Goal: Task Accomplishment & Management: Use online tool/utility

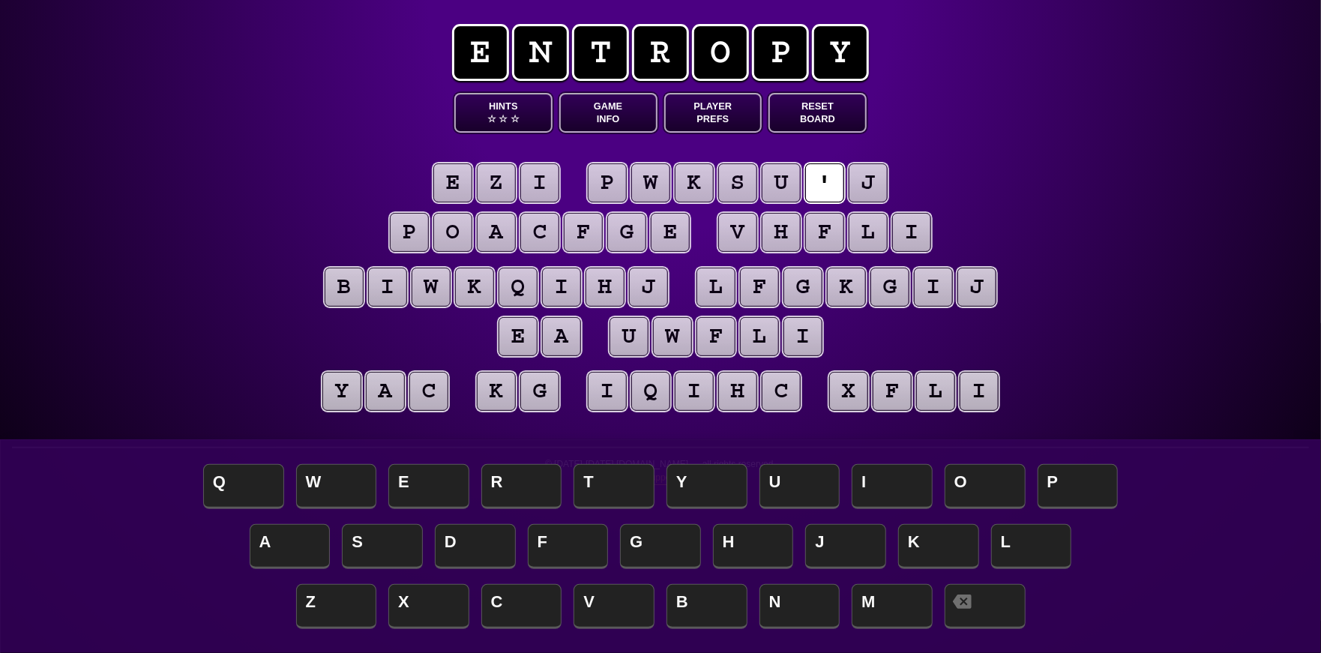
click at [876, 178] on puzzle-tile "j" at bounding box center [868, 182] width 39 height 39
click at [928, 176] on puzzle-line "e z i p w k s u ' j p o a c f g e v h f l i" at bounding box center [661, 209] width 768 height 98
click at [543, 188] on puzzle-tile "i" at bounding box center [539, 182] width 39 height 39
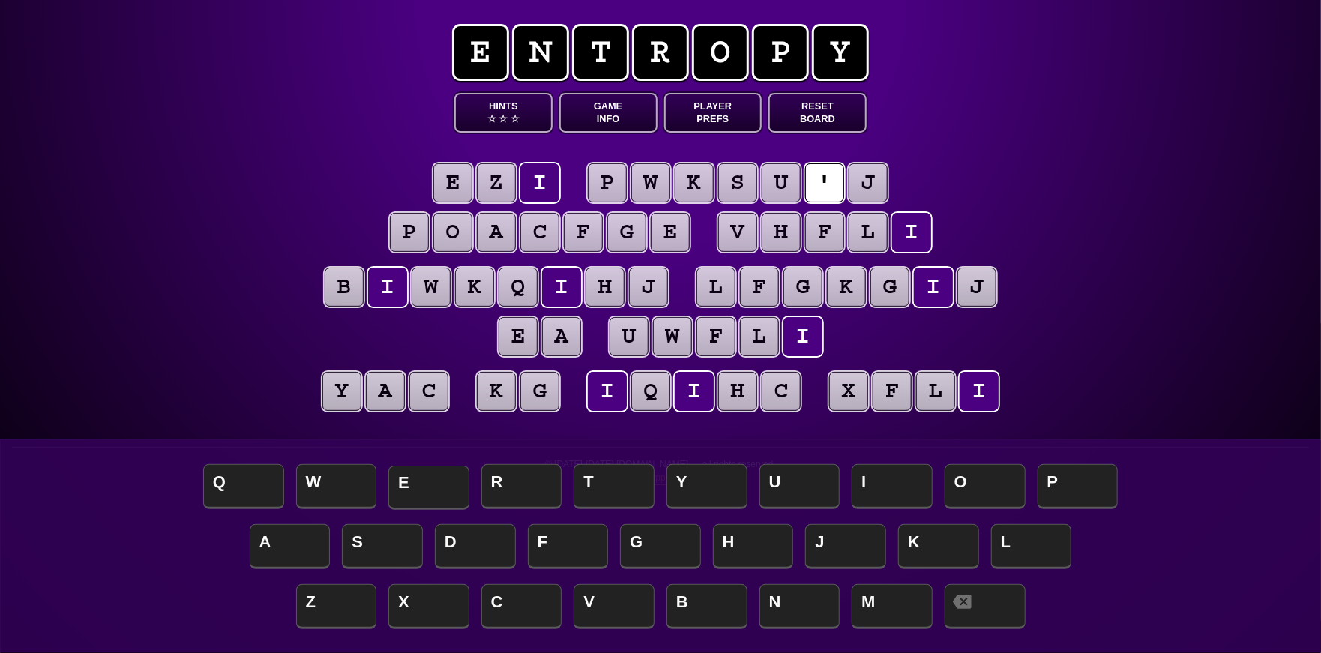
click at [423, 484] on span "E" at bounding box center [428, 488] width 81 height 44
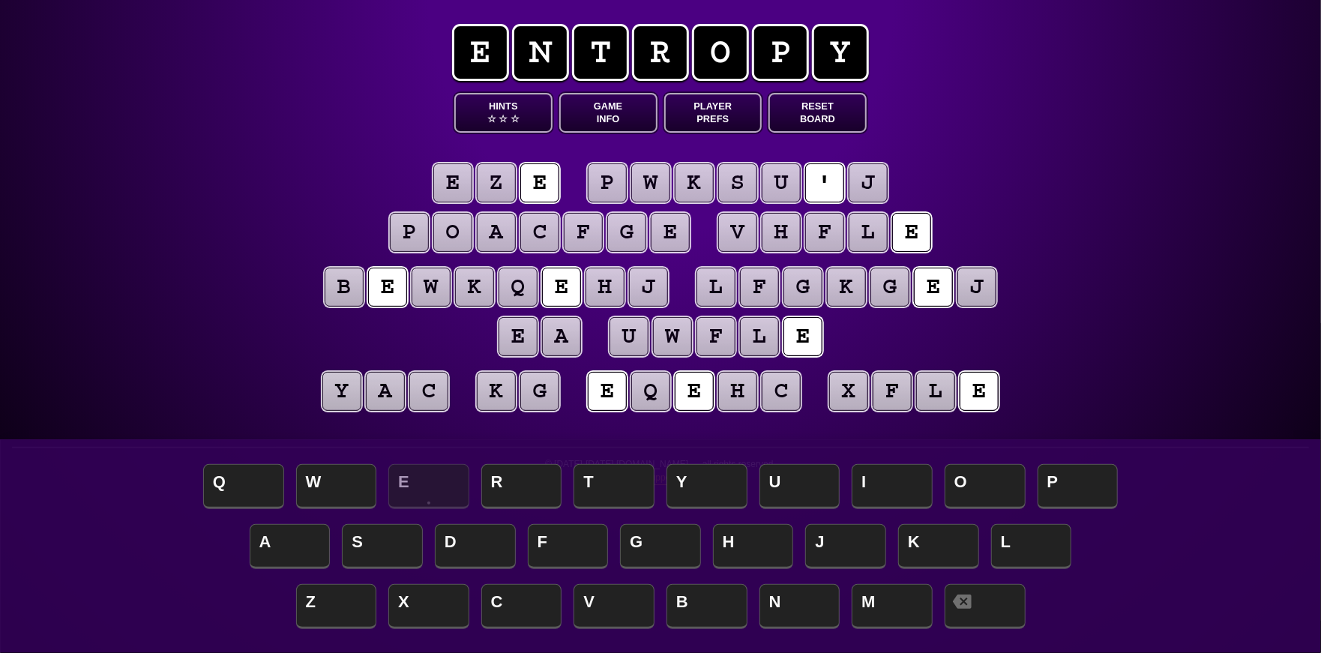
click at [469, 175] on puzzle-tile "e" at bounding box center [452, 182] width 39 height 39
click at [508, 181] on puzzle-tile "z" at bounding box center [496, 182] width 39 height 39
click at [745, 537] on span "H" at bounding box center [753, 548] width 81 height 44
click at [466, 188] on puzzle-tile "e" at bounding box center [452, 182] width 39 height 39
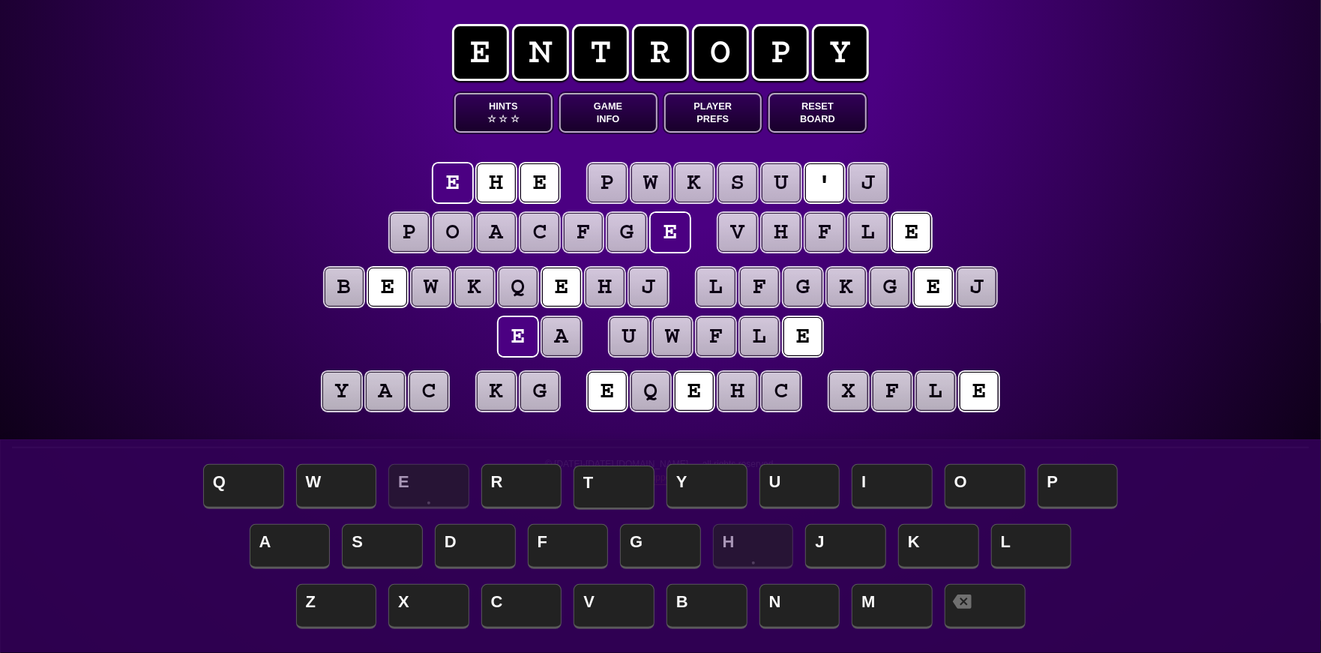
click at [608, 494] on span "T" at bounding box center [614, 488] width 81 height 44
click at [871, 184] on puzzle-tile "j" at bounding box center [868, 182] width 39 height 39
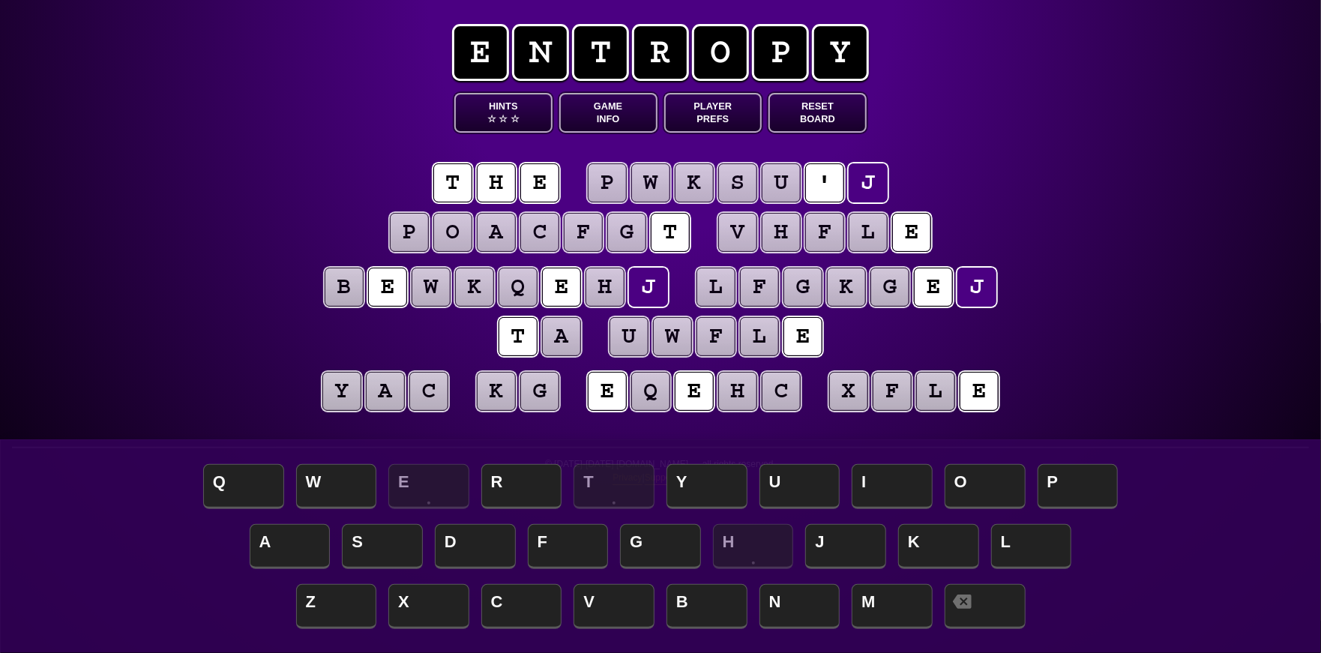
click at [558, 352] on puzzle-tile "a" at bounding box center [561, 336] width 39 height 39
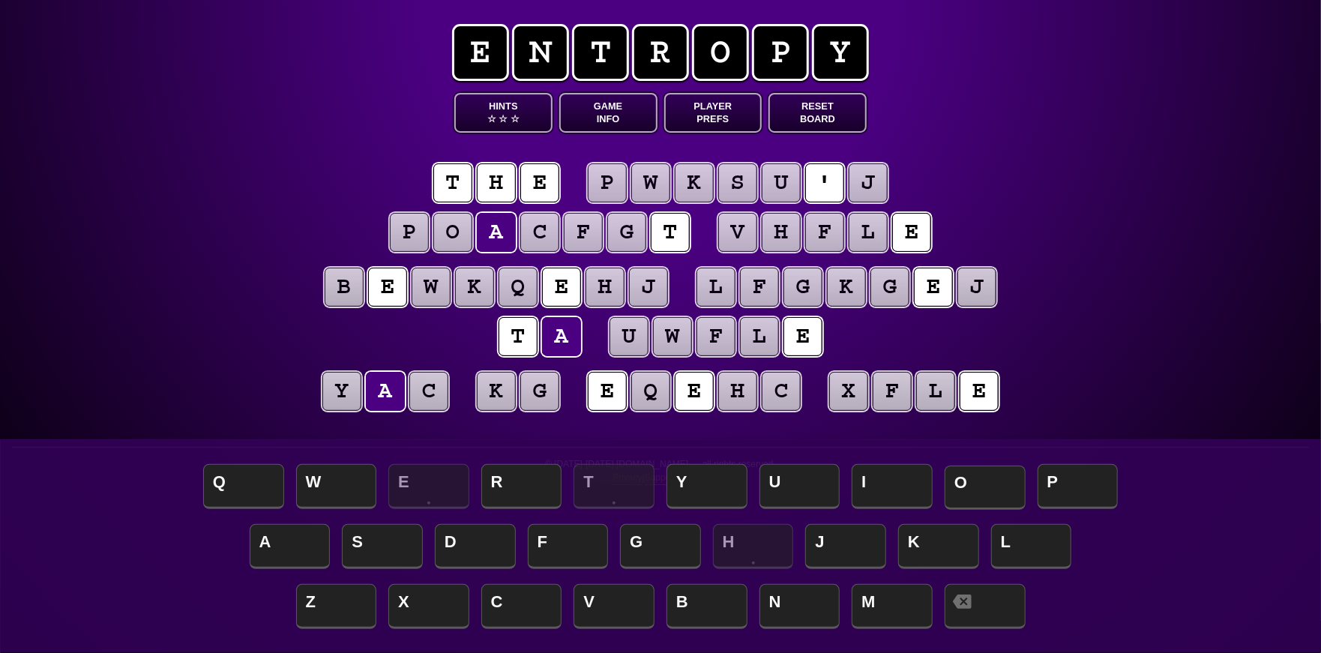
click at [999, 492] on span "O" at bounding box center [985, 488] width 81 height 44
click at [496, 405] on puzzle-tile "k" at bounding box center [496, 391] width 39 height 39
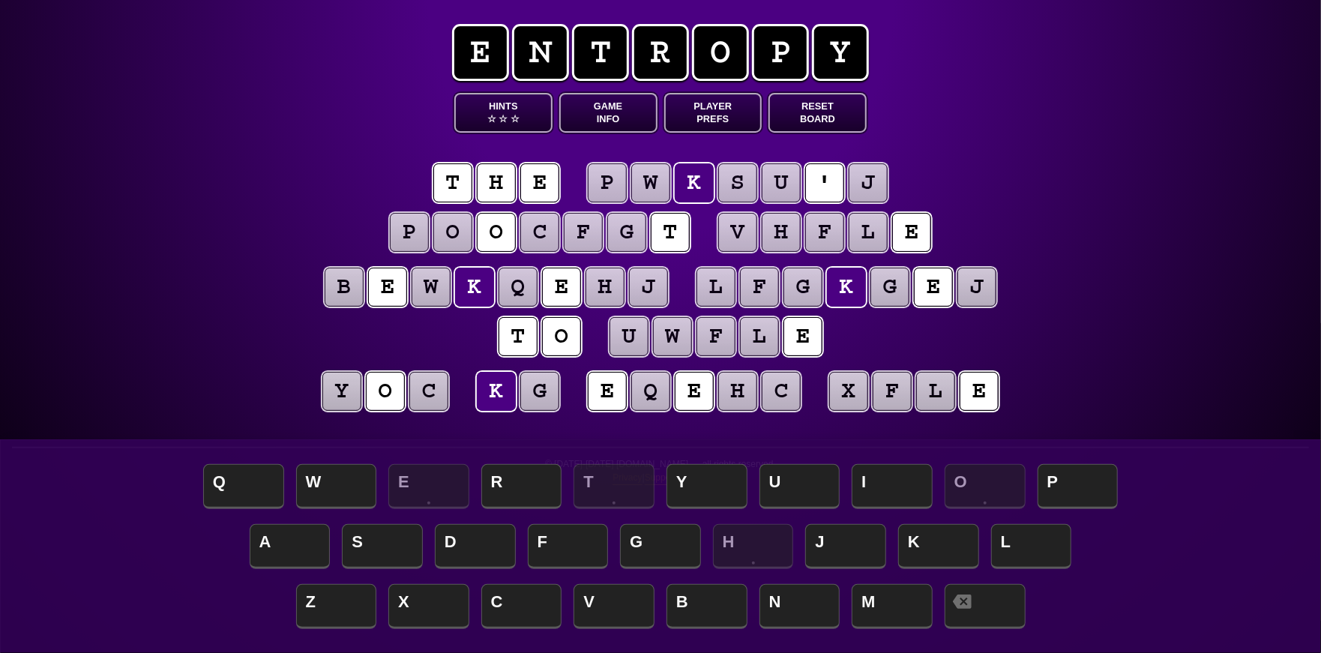
click at [546, 405] on puzzle-tile "g" at bounding box center [539, 391] width 39 height 39
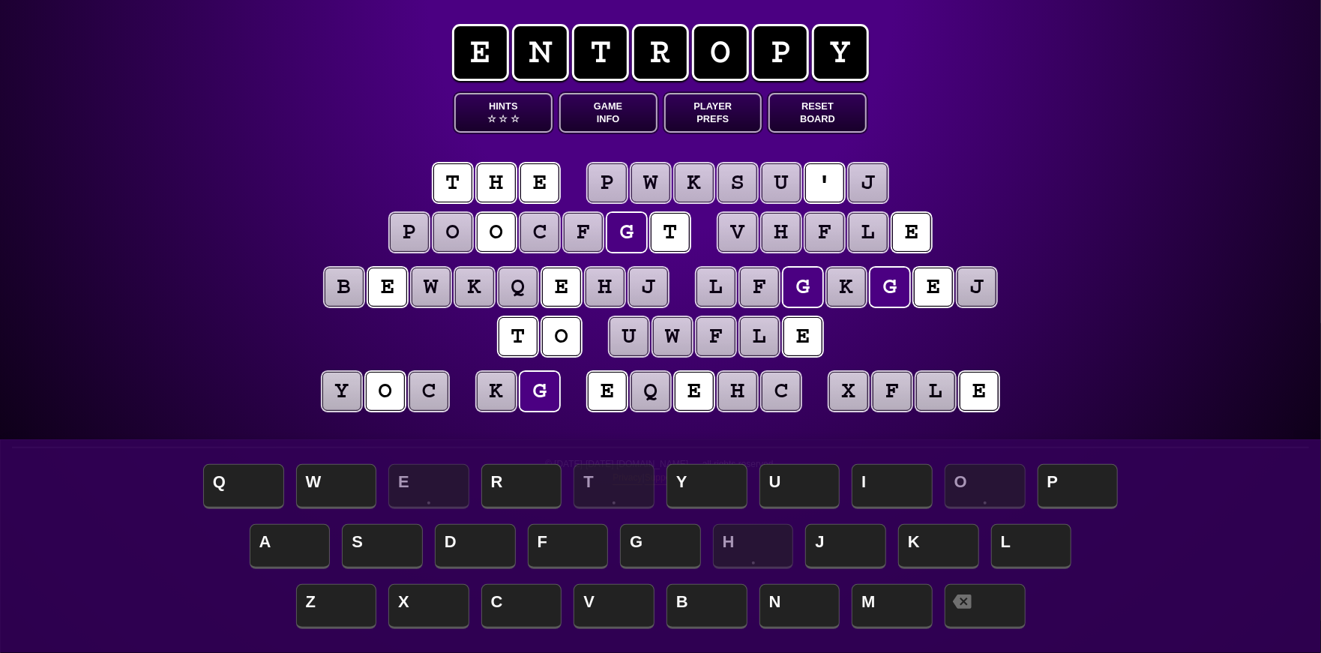
click at [493, 400] on puzzle-tile "k" at bounding box center [496, 391] width 39 height 39
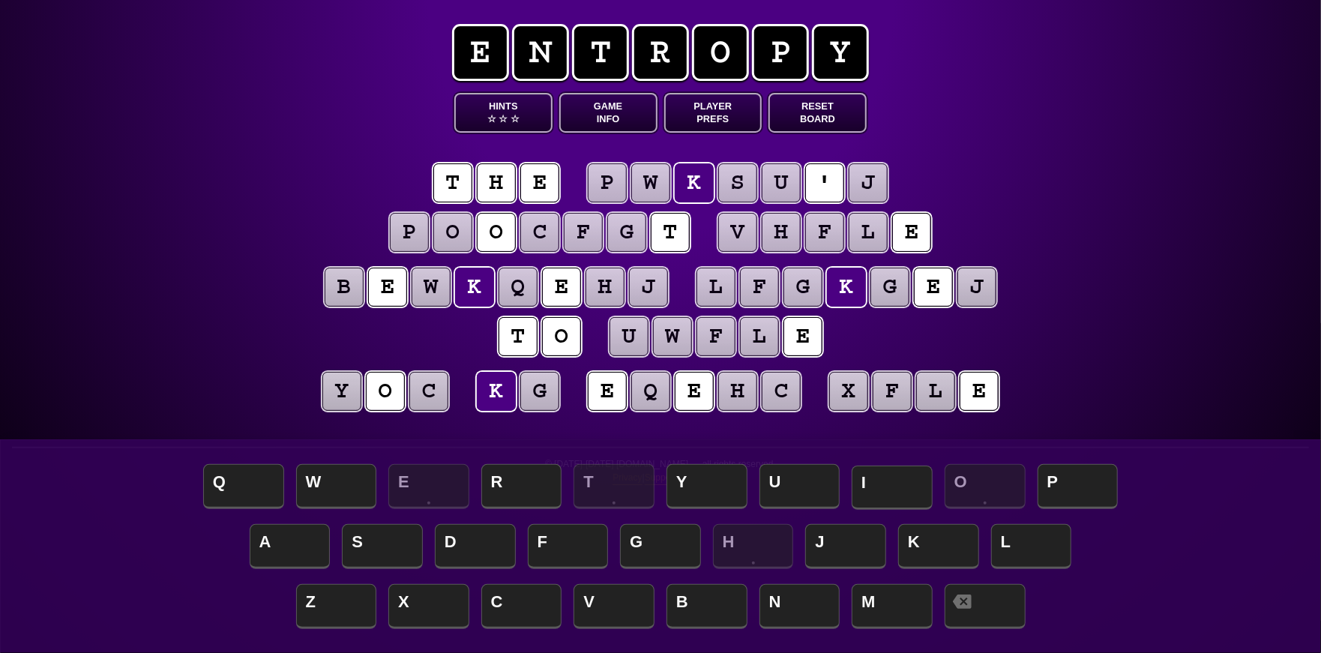
click at [888, 487] on span "I" at bounding box center [892, 488] width 81 height 44
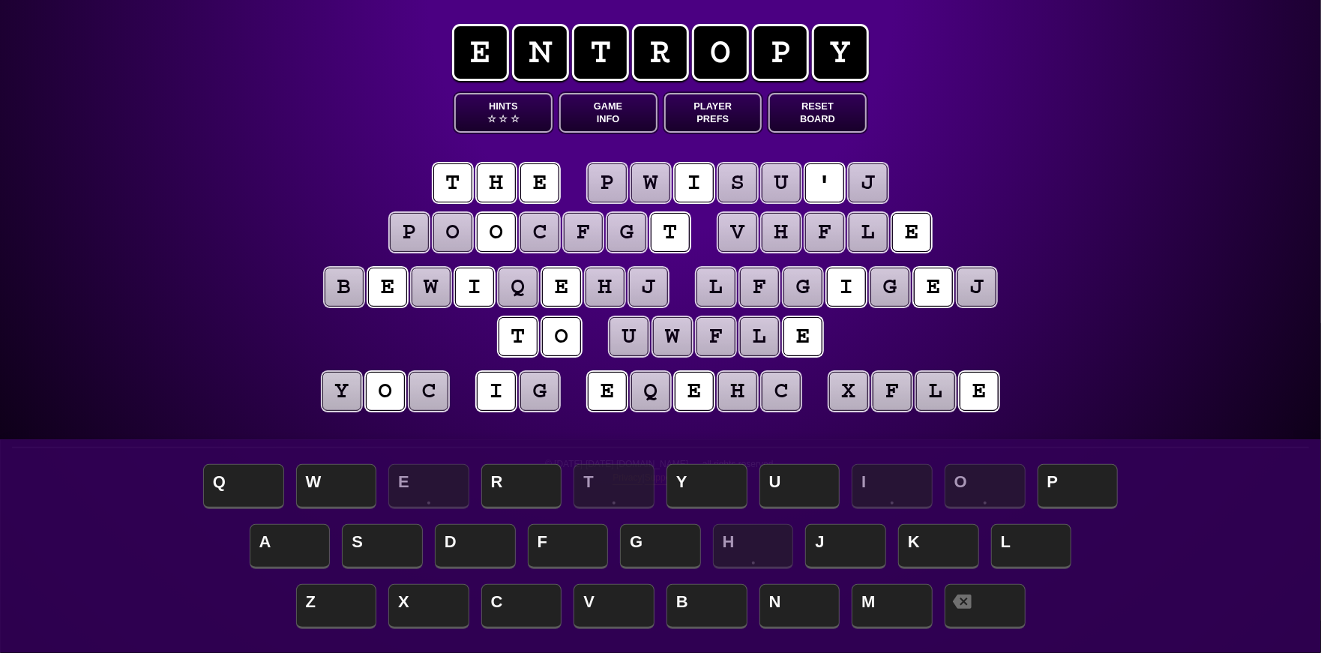
click at [536, 388] on puzzle-tile "g" at bounding box center [539, 391] width 39 height 39
click at [811, 610] on span "N" at bounding box center [800, 608] width 81 height 44
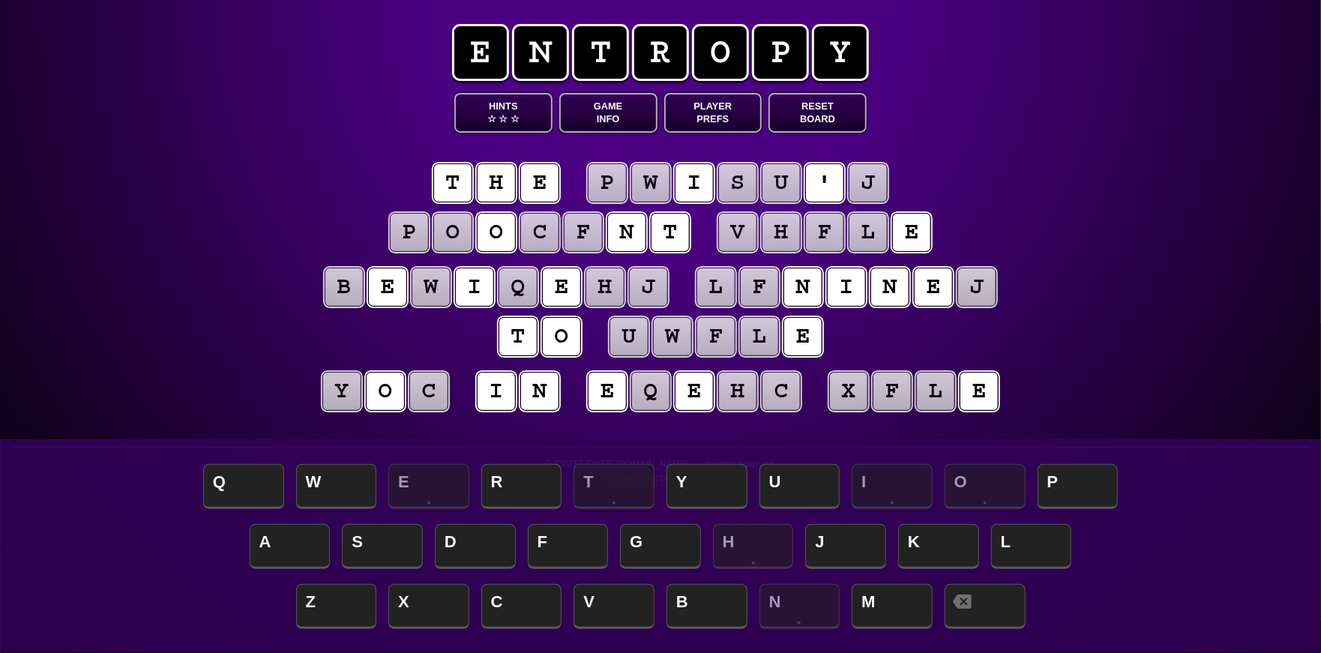
click at [705, 283] on puzzle-tile "l" at bounding box center [716, 287] width 39 height 39
click at [505, 604] on span "C" at bounding box center [521, 608] width 81 height 44
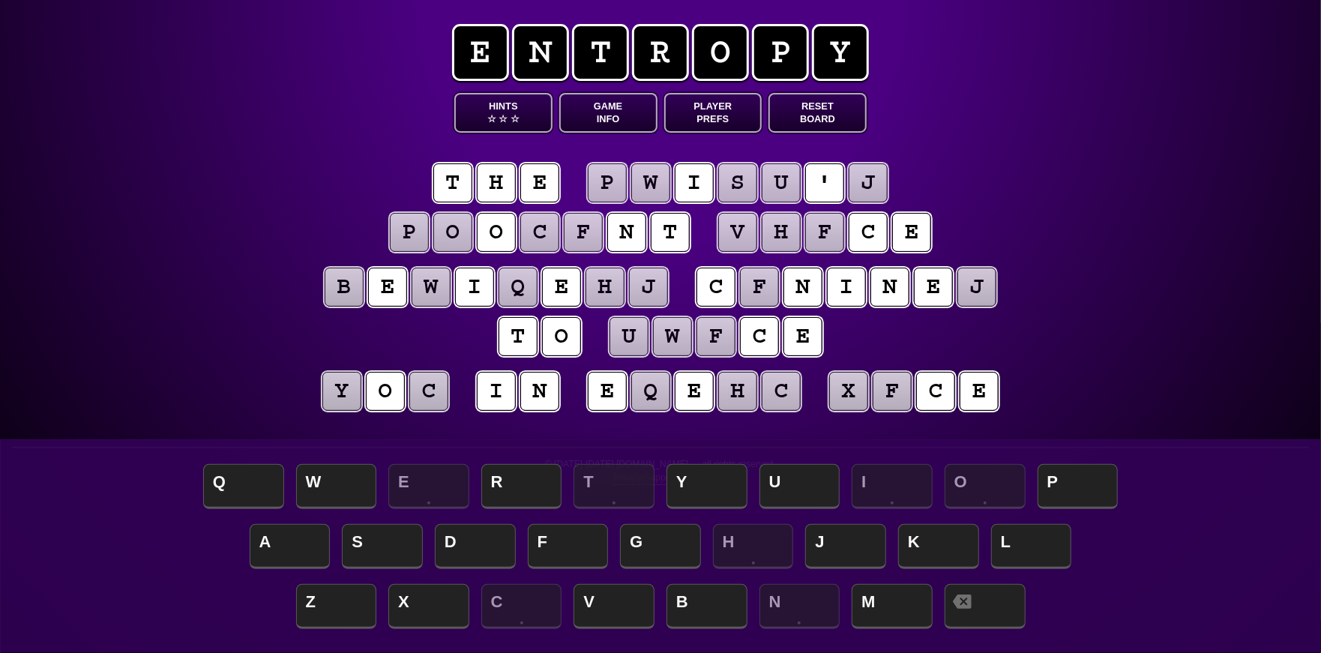
click at [756, 284] on puzzle-tile "f" at bounding box center [759, 287] width 39 height 39
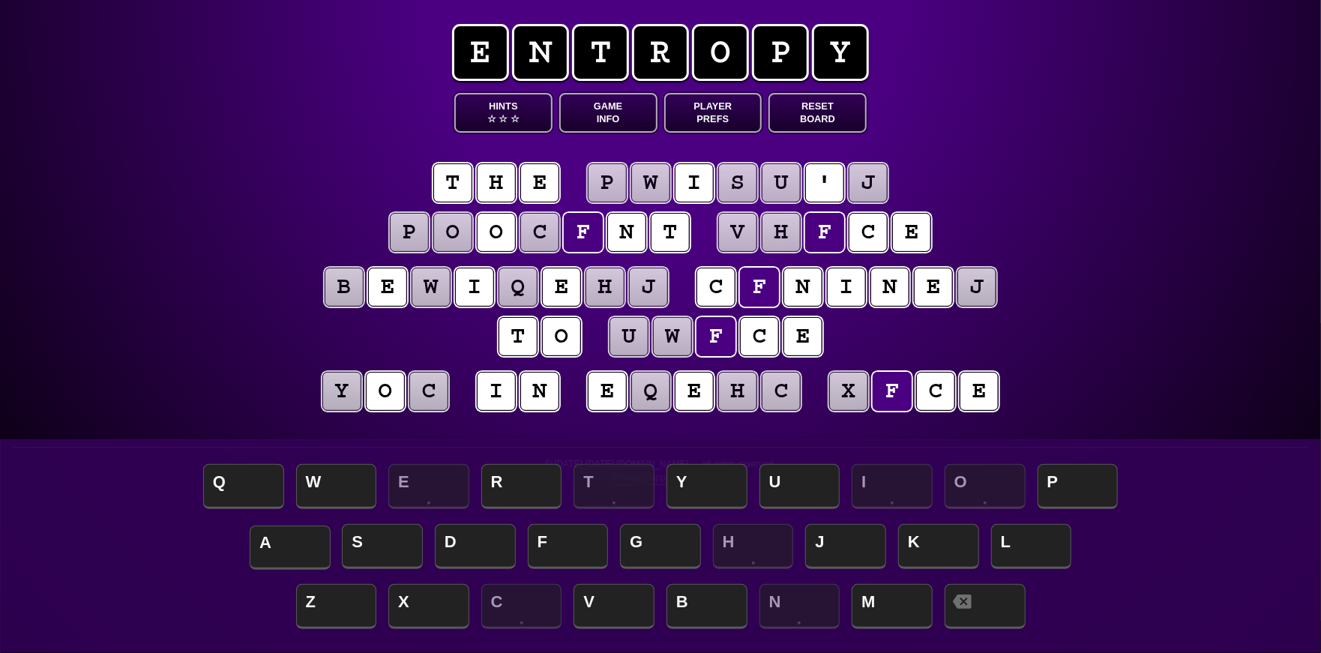
click at [298, 542] on span "A" at bounding box center [290, 548] width 81 height 44
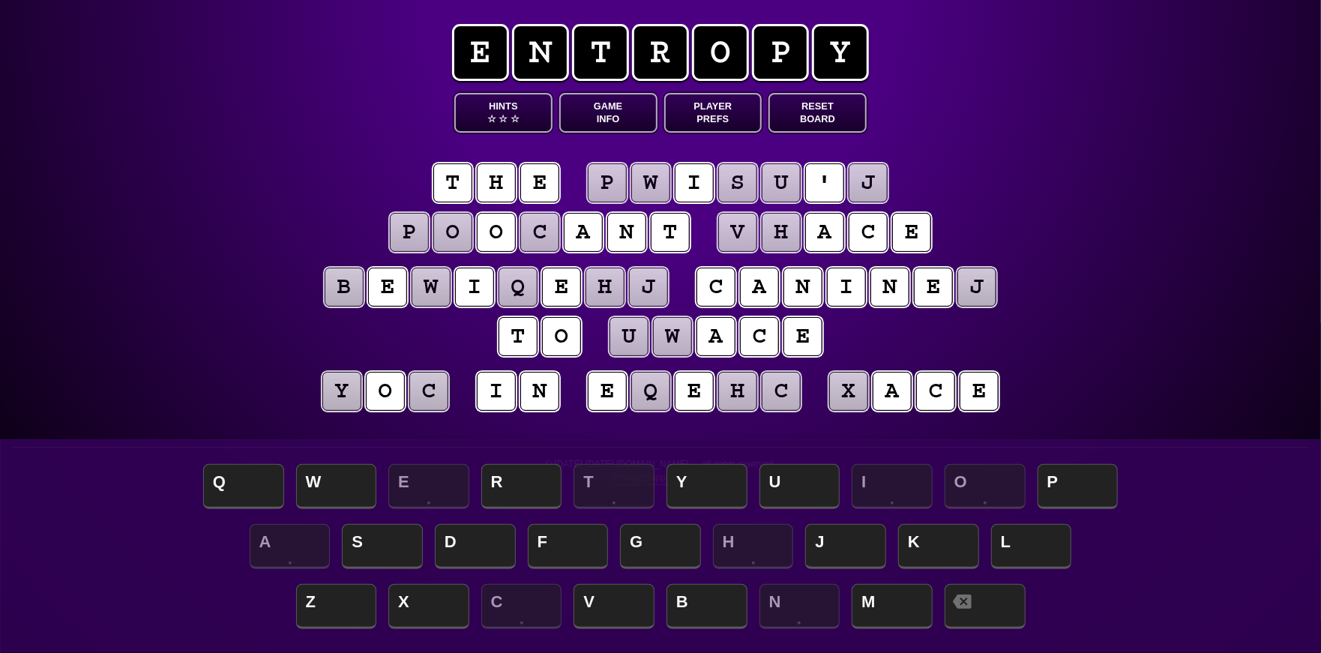
click at [986, 275] on puzzle-tile "j" at bounding box center [977, 287] width 39 height 39
click at [373, 547] on span "S" at bounding box center [382, 548] width 81 height 44
click at [430, 287] on puzzle-tile "w" at bounding box center [431, 287] width 39 height 39
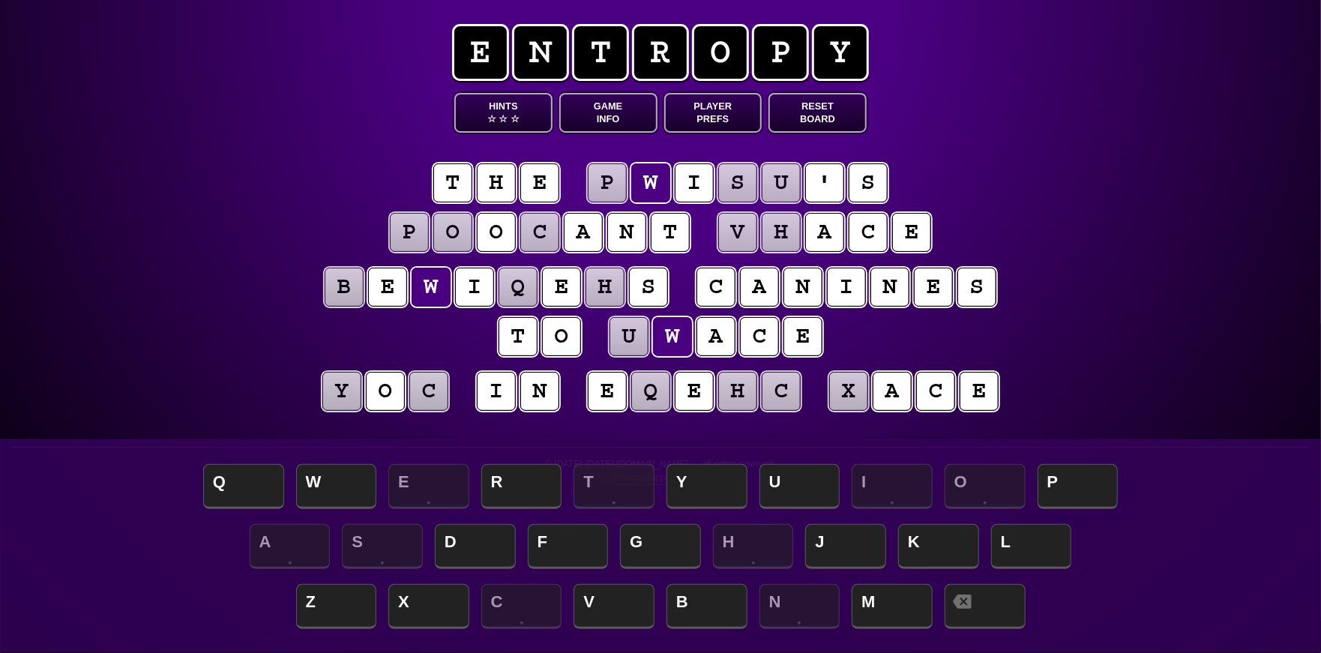
click at [681, 232] on puzzle-tile "t" at bounding box center [670, 232] width 39 height 39
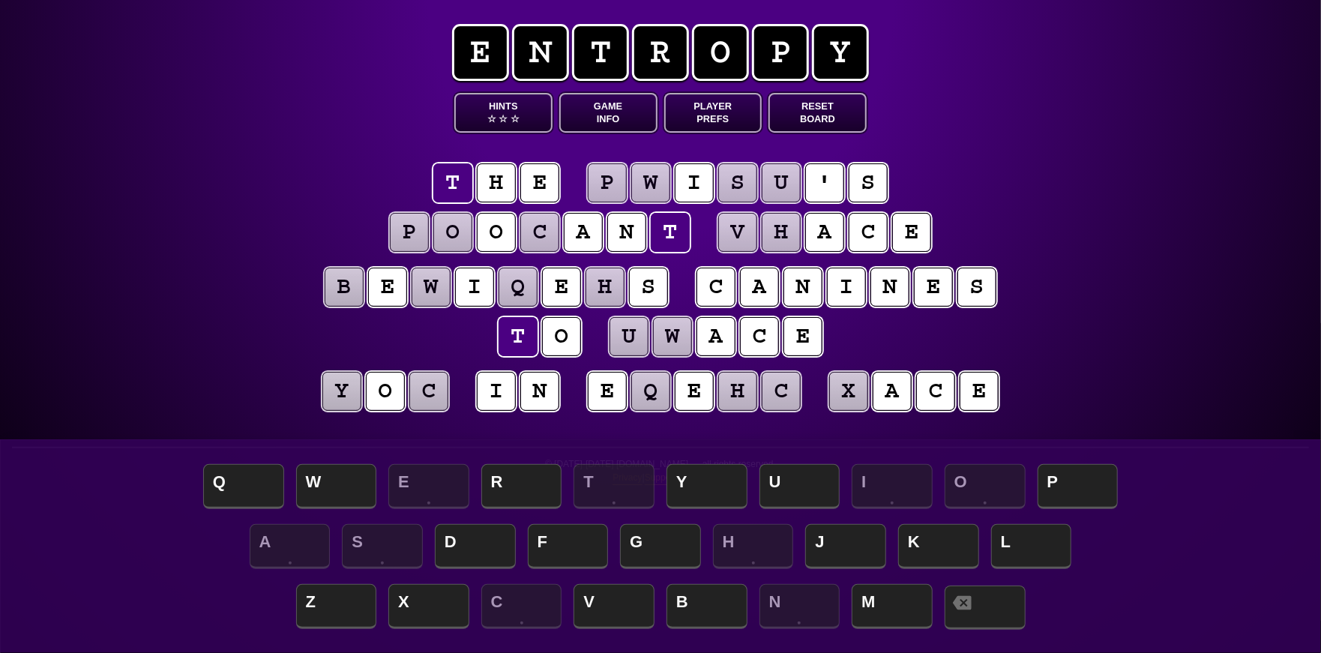
click at [982, 601] on span at bounding box center [985, 608] width 81 height 44
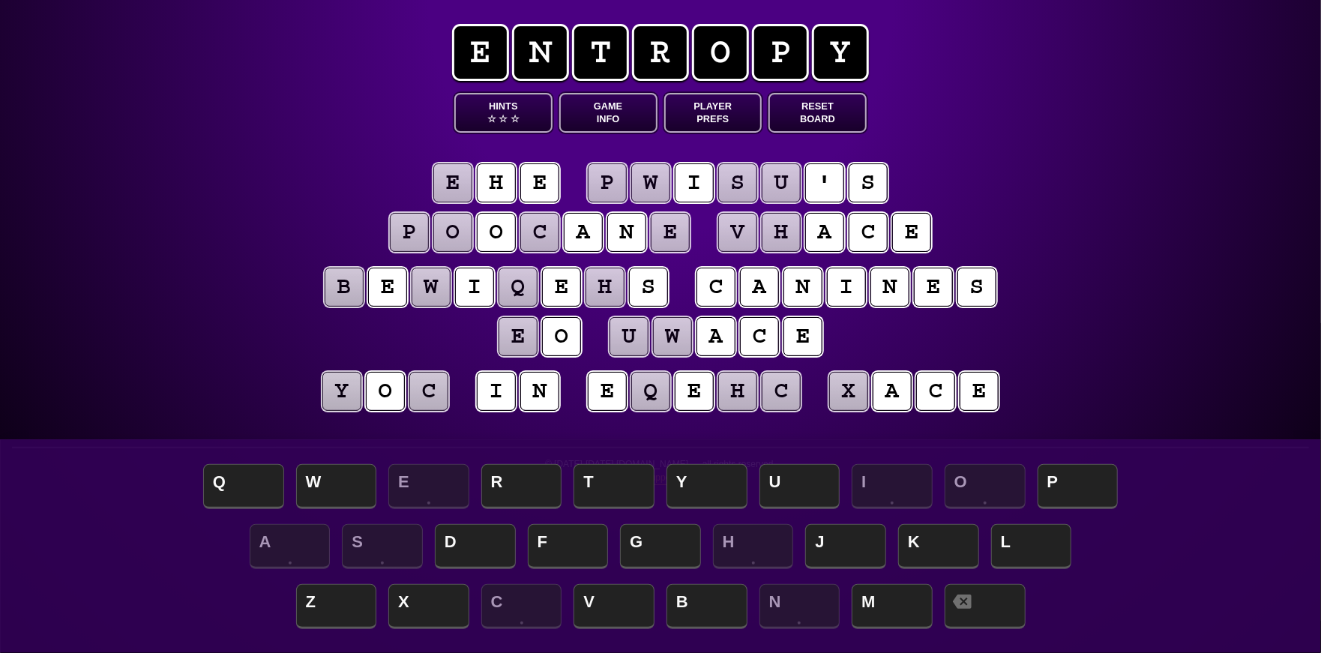
click at [440, 181] on puzzle-tile "e" at bounding box center [452, 182] width 39 height 39
click at [611, 477] on span "T" at bounding box center [614, 488] width 81 height 44
click at [741, 393] on puzzle-tile "h" at bounding box center [737, 391] width 39 height 39
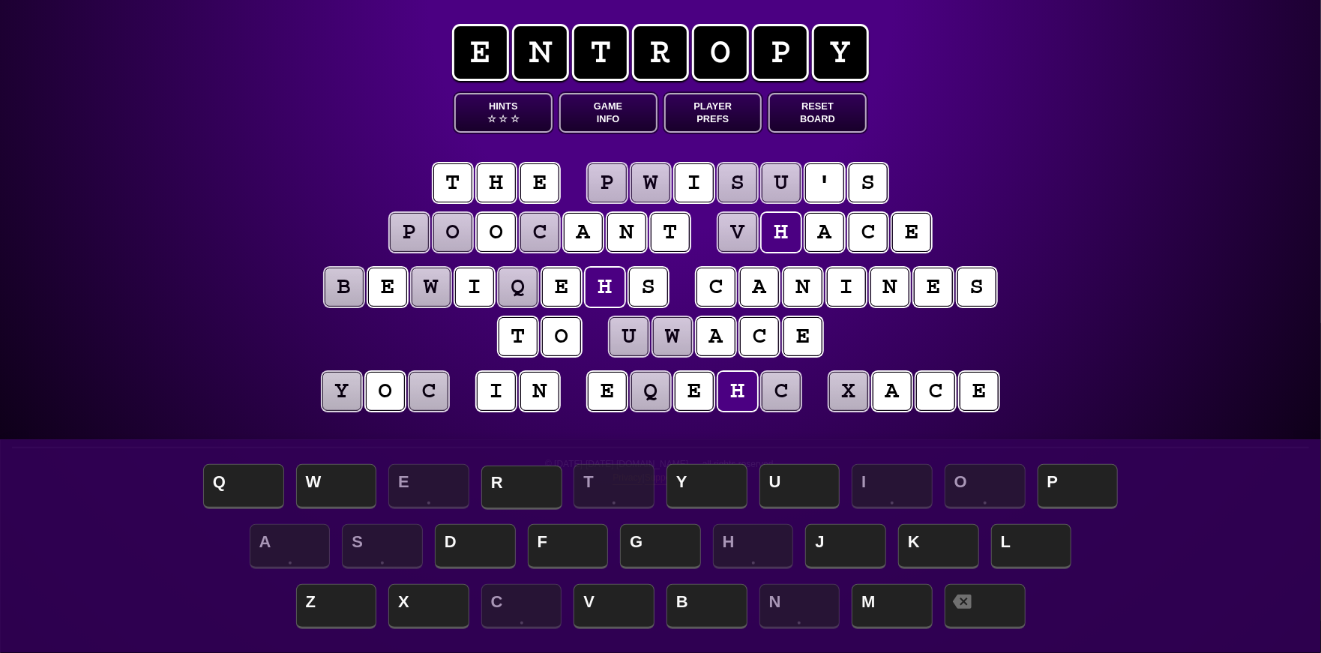
click at [499, 490] on span "R" at bounding box center [521, 488] width 81 height 44
click at [787, 388] on puzzle-tile "c" at bounding box center [781, 391] width 39 height 39
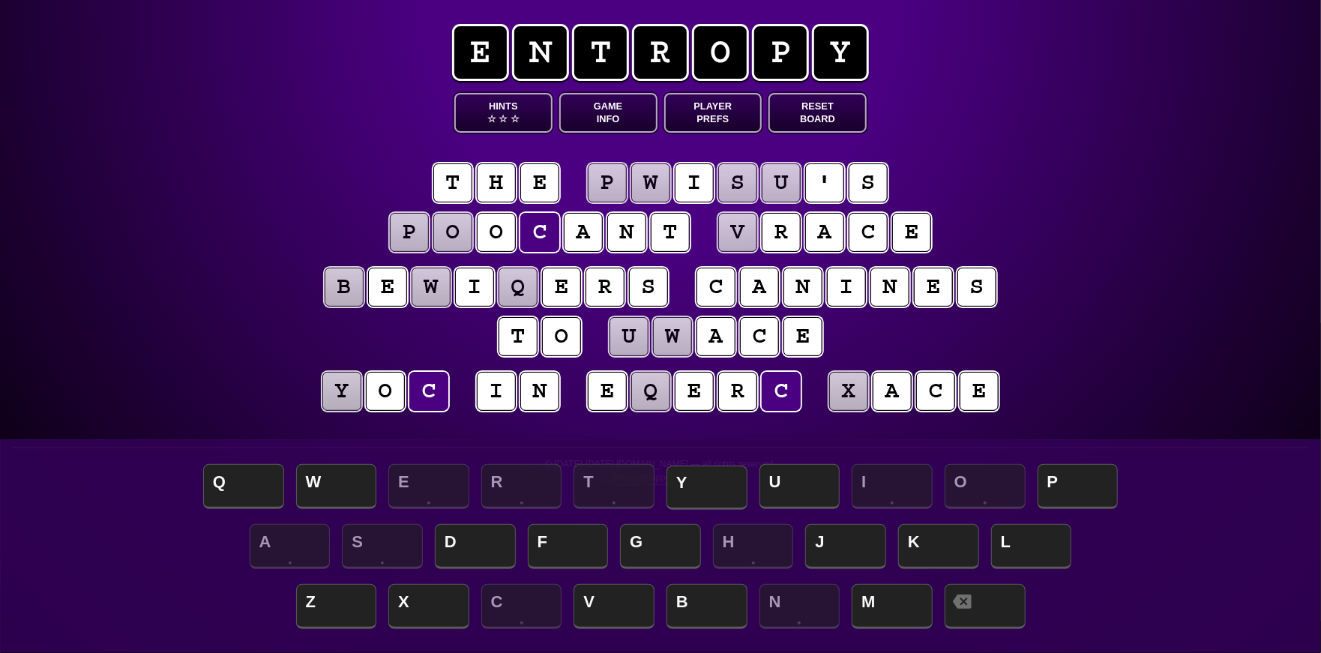
click at [709, 487] on span "Y" at bounding box center [707, 488] width 81 height 44
click at [644, 395] on puzzle-tile "q" at bounding box center [650, 391] width 39 height 39
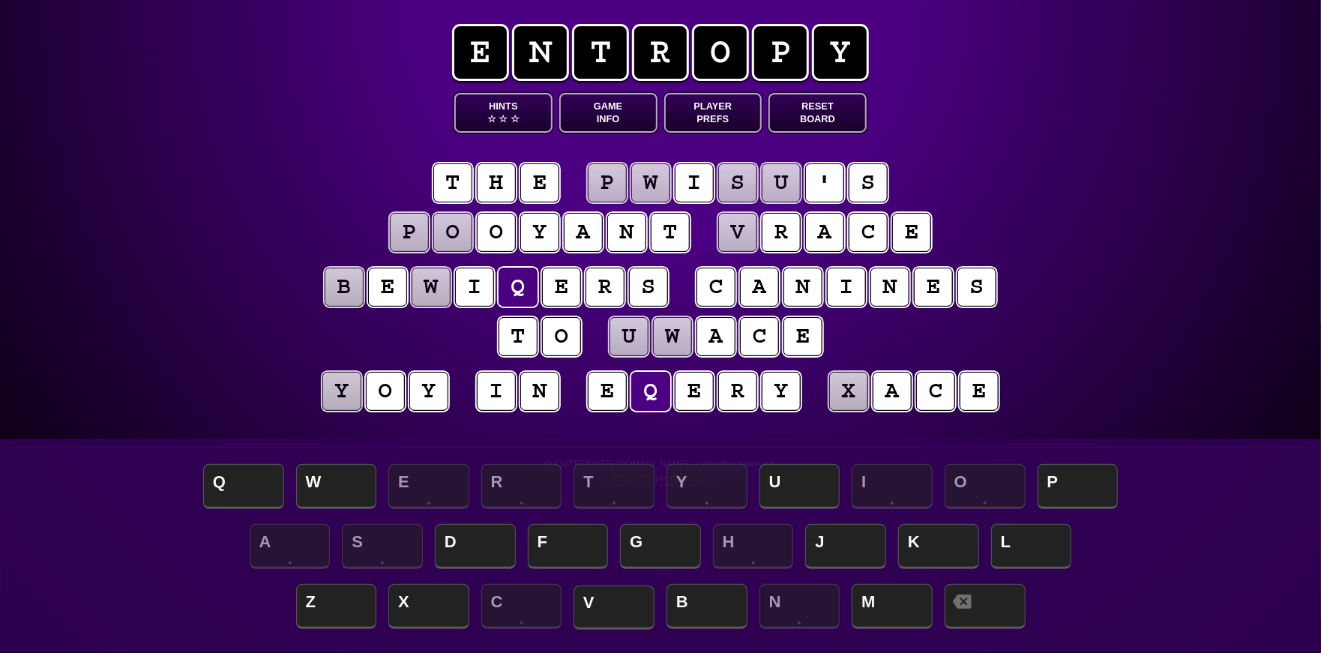
click at [604, 602] on span "V" at bounding box center [614, 608] width 81 height 44
click at [430, 289] on puzzle-tile "w" at bounding box center [431, 287] width 39 height 39
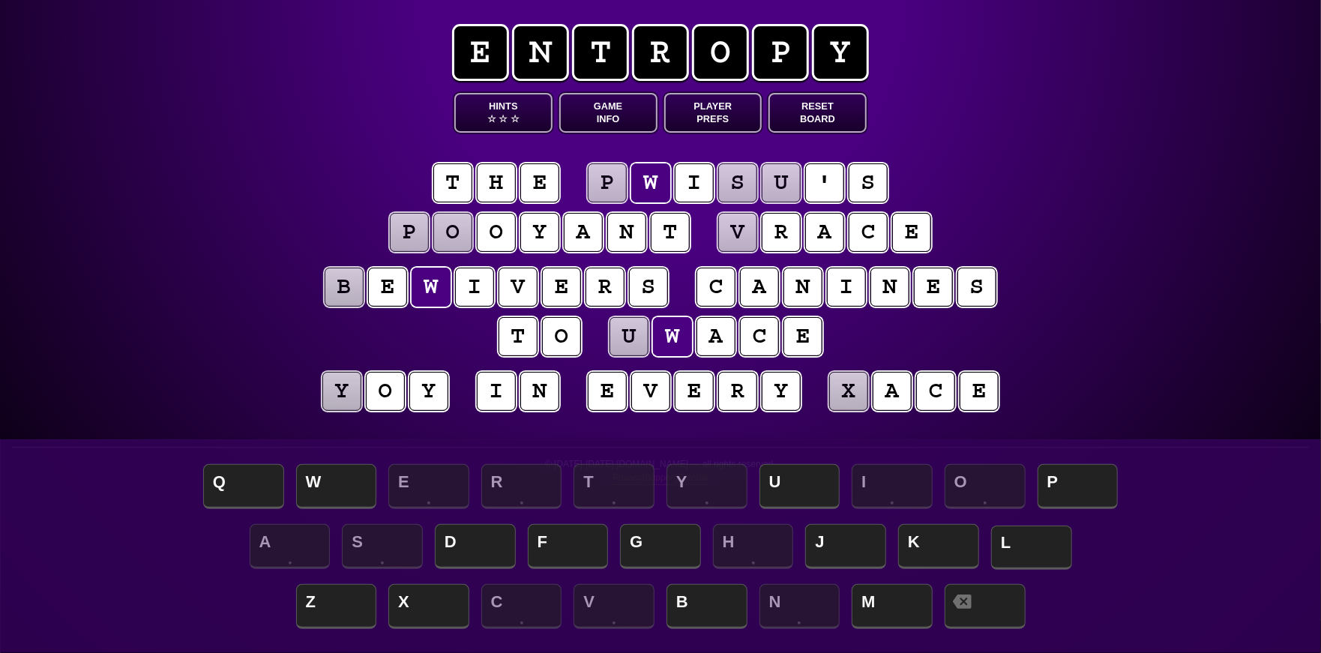
click at [1027, 550] on span "L" at bounding box center [1031, 548] width 81 height 44
click at [341, 292] on puzzle-tile "b" at bounding box center [344, 287] width 39 height 39
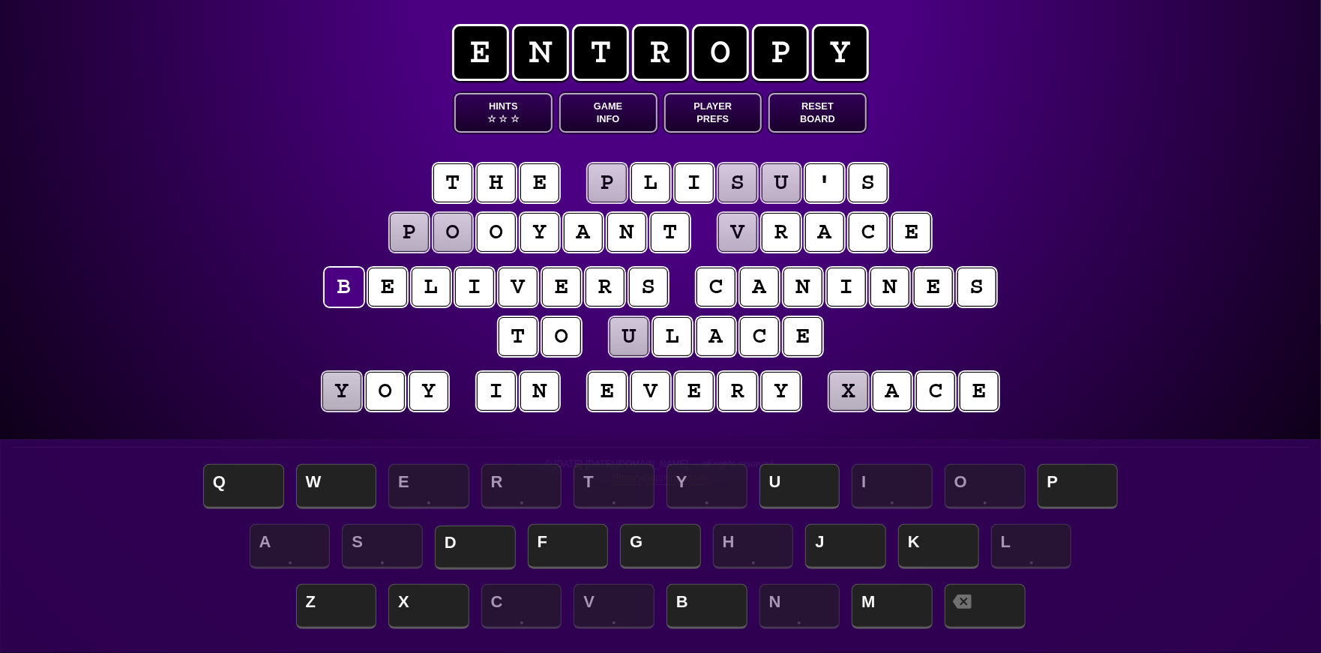
click at [475, 538] on span "D" at bounding box center [475, 548] width 81 height 44
click at [414, 232] on puzzle-tile "p" at bounding box center [409, 232] width 39 height 39
click at [708, 605] on span "B" at bounding box center [707, 608] width 81 height 44
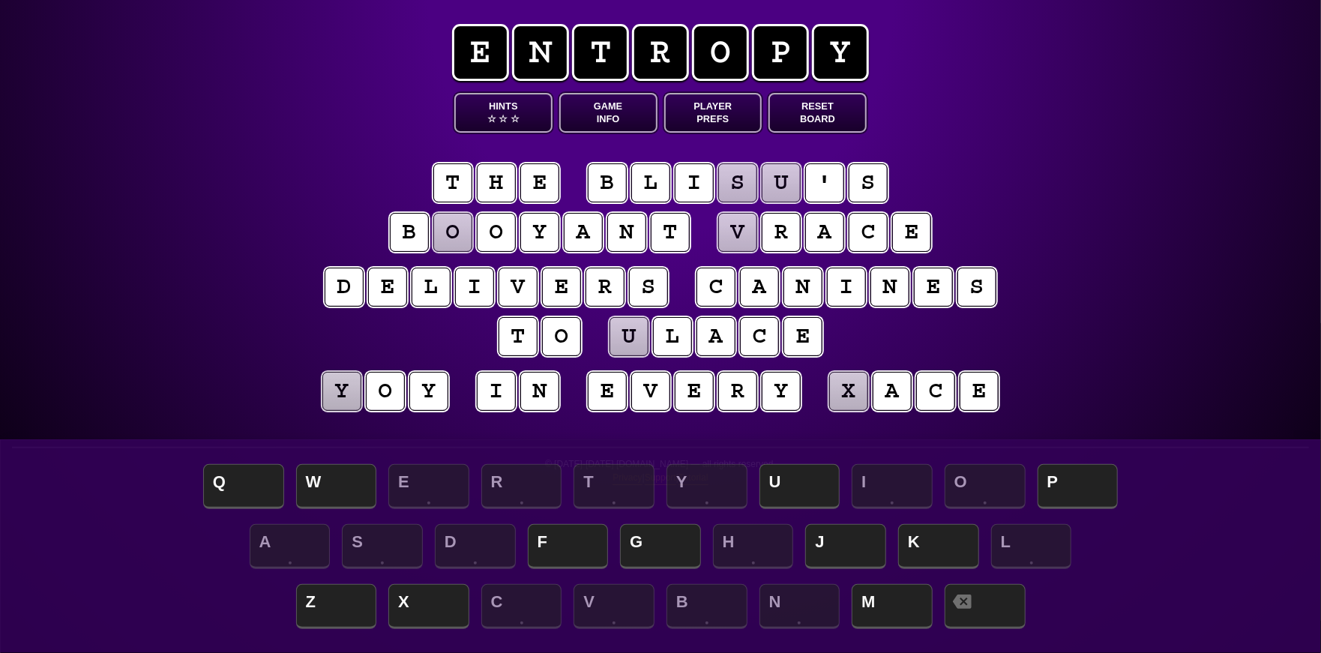
click at [459, 226] on puzzle-tile "o" at bounding box center [452, 232] width 39 height 39
click at [799, 487] on span "U" at bounding box center [800, 488] width 81 height 44
click at [1066, 479] on span "P" at bounding box center [1078, 488] width 81 height 44
click at [640, 335] on puzzle-tile "u" at bounding box center [629, 336] width 39 height 39
click at [838, 385] on puzzle-tile "x" at bounding box center [848, 391] width 39 height 39
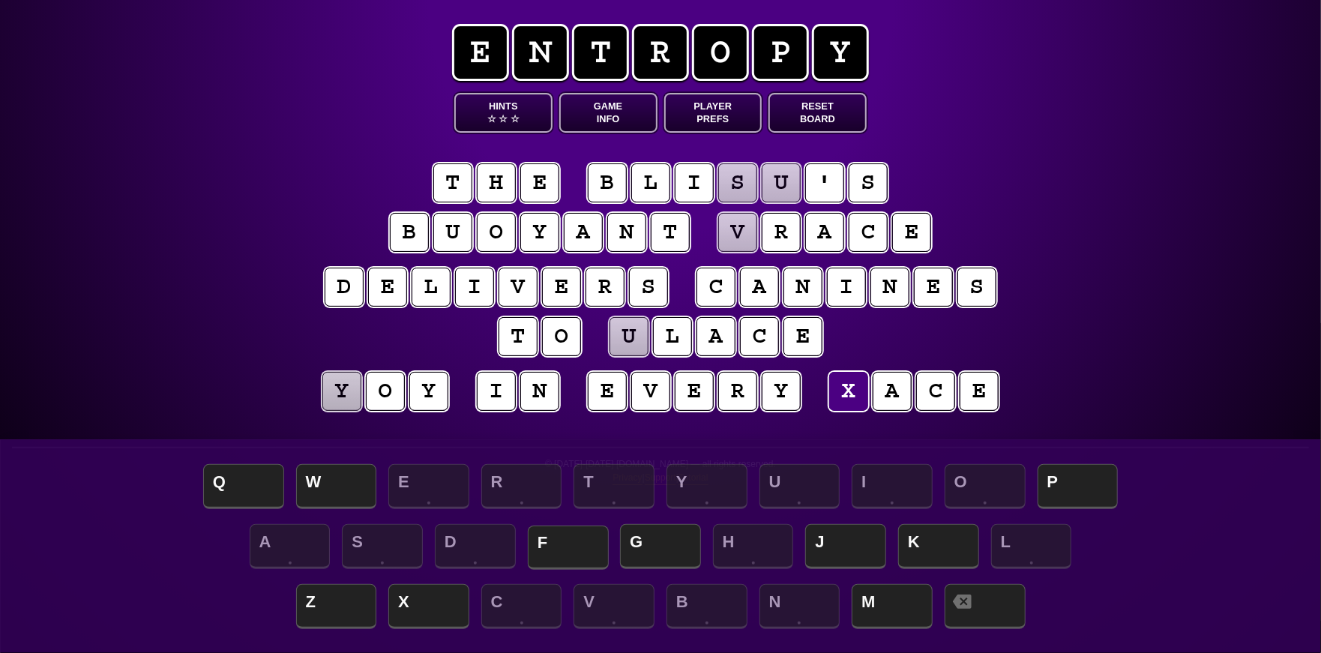
click at [572, 535] on span "F" at bounding box center [568, 548] width 81 height 44
click at [743, 169] on puzzle-tile "s" at bounding box center [737, 182] width 39 height 39
click at [902, 615] on span "M" at bounding box center [892, 608] width 81 height 44
click at [1066, 482] on span "P" at bounding box center [1078, 488] width 81 height 44
click at [775, 175] on puzzle-tile "u" at bounding box center [781, 182] width 39 height 39
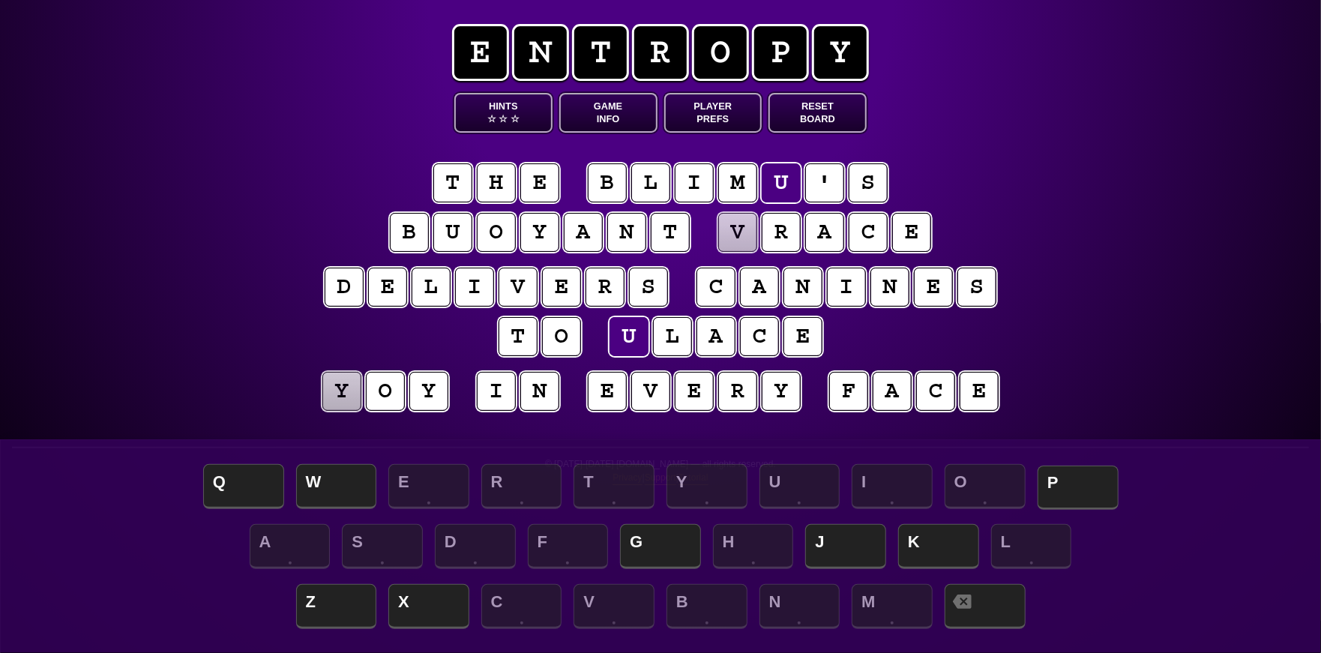
click at [1075, 482] on span "P" at bounding box center [1078, 488] width 81 height 44
click at [739, 229] on puzzle-tile "v" at bounding box center [737, 232] width 39 height 39
click at [659, 547] on span "G" at bounding box center [660, 548] width 81 height 44
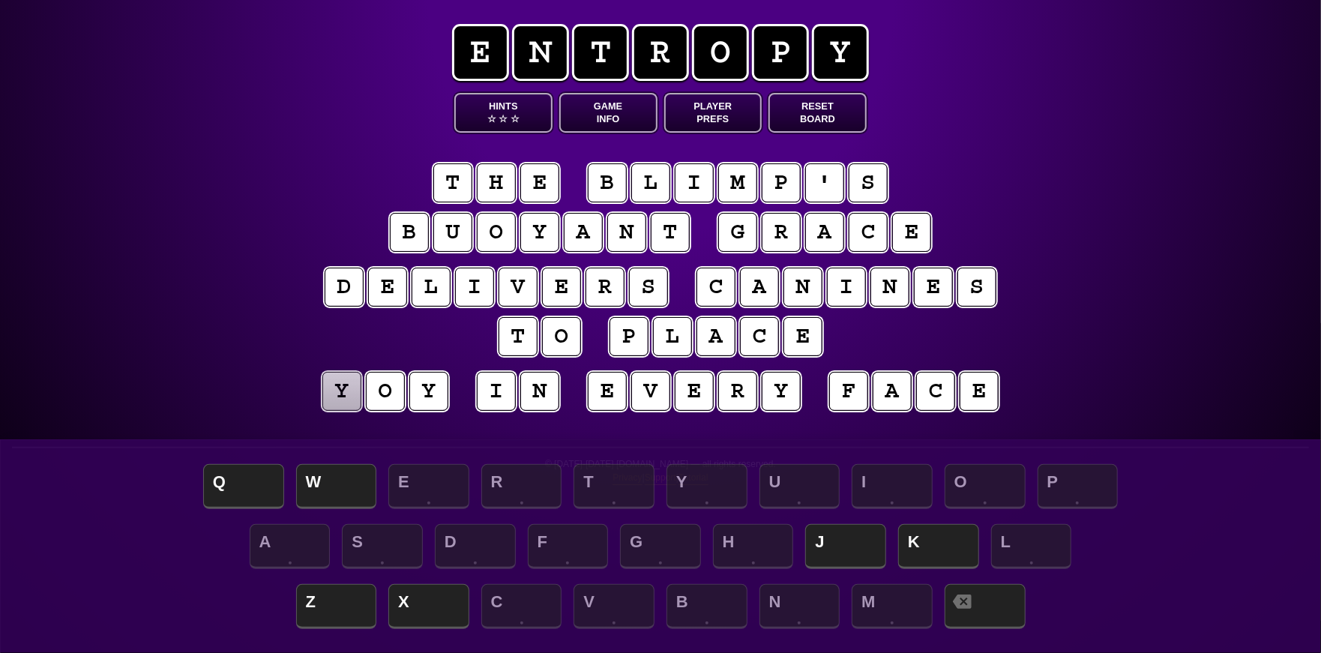
click at [349, 381] on puzzle-tile "y" at bounding box center [341, 391] width 39 height 39
click at [835, 542] on span "J" at bounding box center [845, 548] width 81 height 44
